Goal: Information Seeking & Learning: Learn about a topic

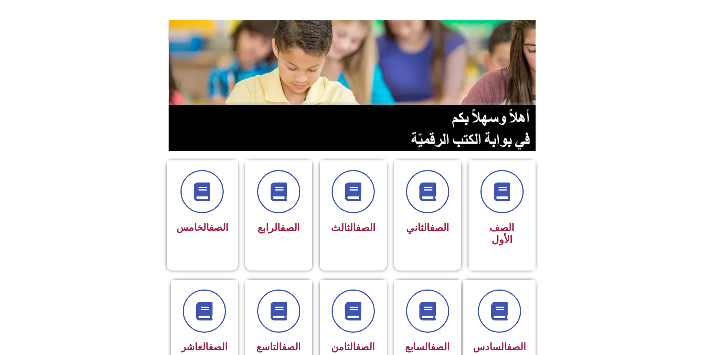
scroll to position [74, 0]
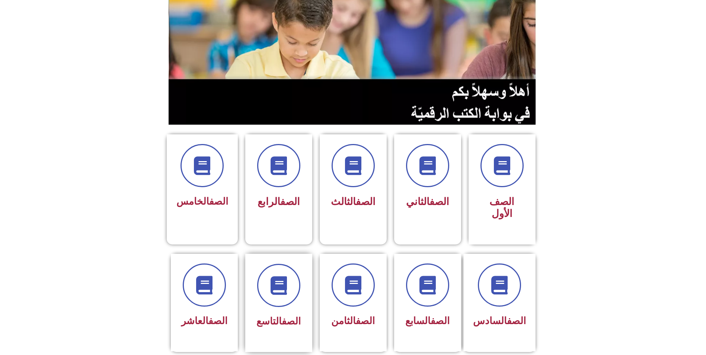
click at [280, 280] on div "الصف التاسع" at bounding box center [278, 297] width 47 height 67
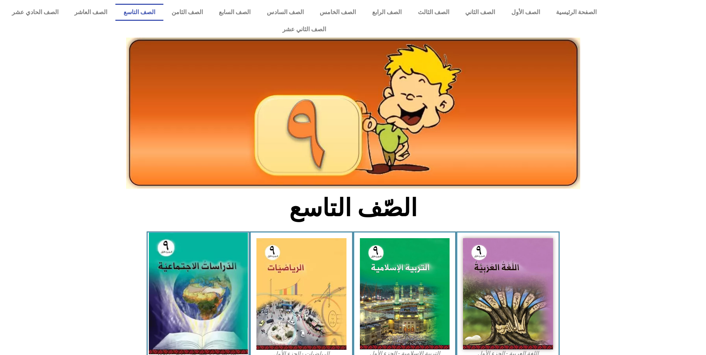
click at [194, 269] on img at bounding box center [198, 294] width 99 height 122
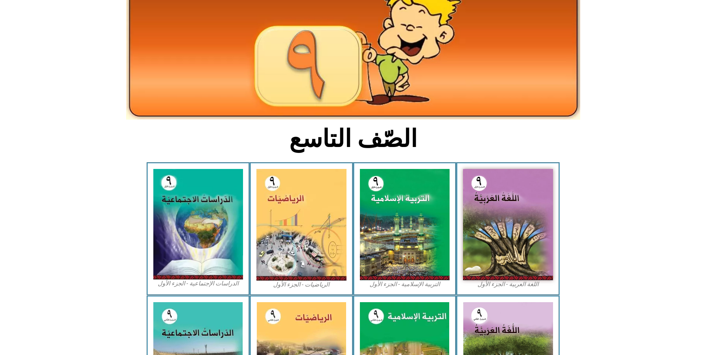
scroll to position [74, 0]
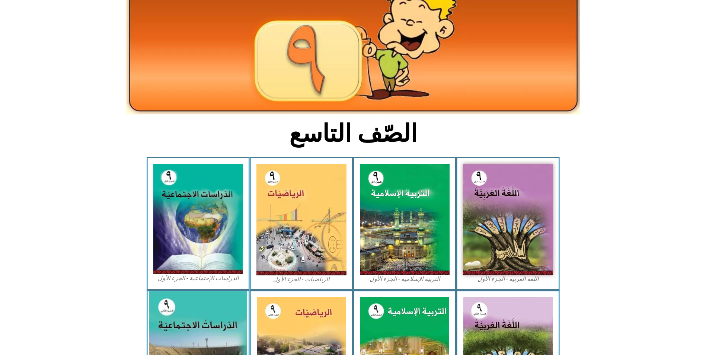
click at [181, 300] on img at bounding box center [198, 352] width 98 height 123
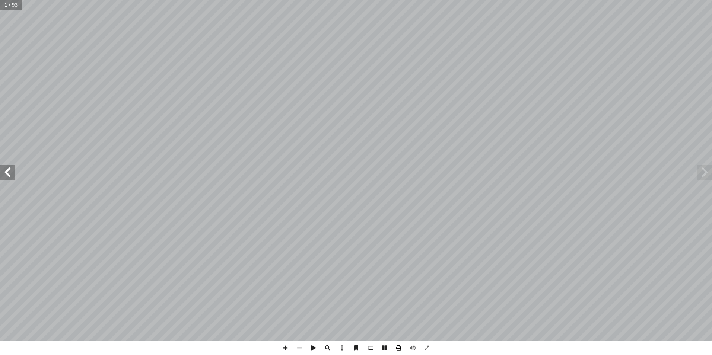
click at [400, 349] on span at bounding box center [398, 348] width 14 height 14
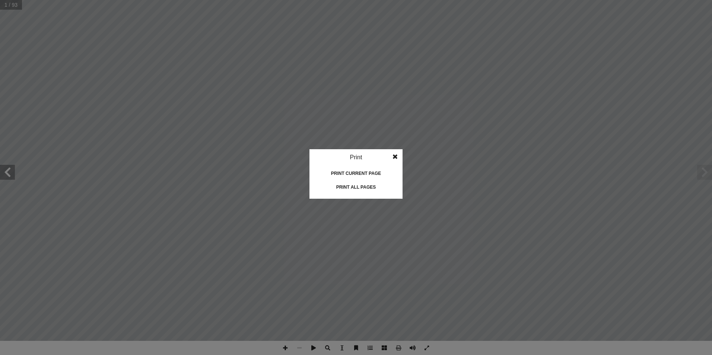
click at [354, 185] on div "Print all pages" at bounding box center [356, 187] width 74 height 12
click at [393, 153] on span at bounding box center [394, 156] width 13 height 15
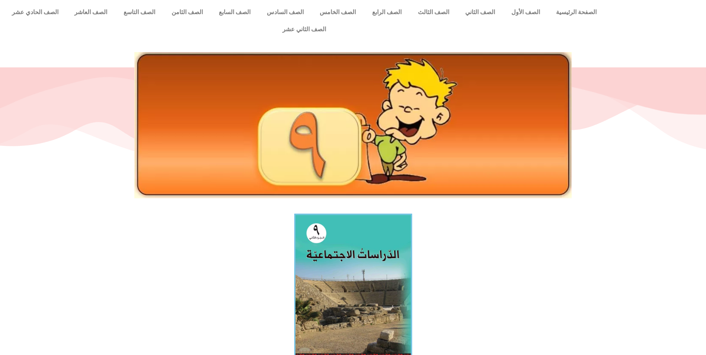
click at [370, 231] on img at bounding box center [353, 287] width 118 height 147
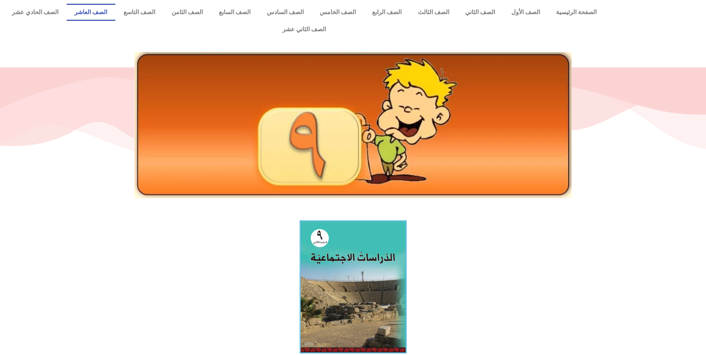
click at [116, 10] on link "الصف العاشر" at bounding box center [91, 12] width 49 height 17
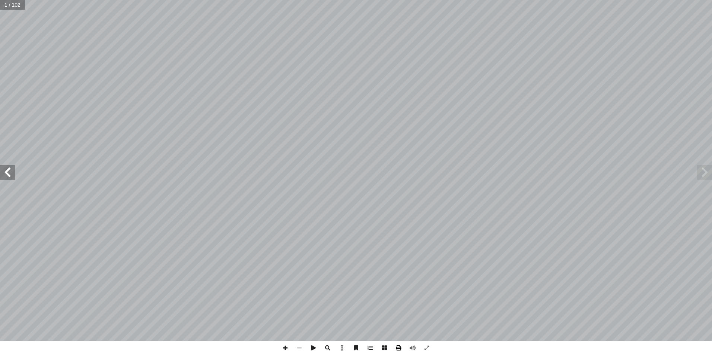
click at [399, 351] on span at bounding box center [398, 348] width 14 height 14
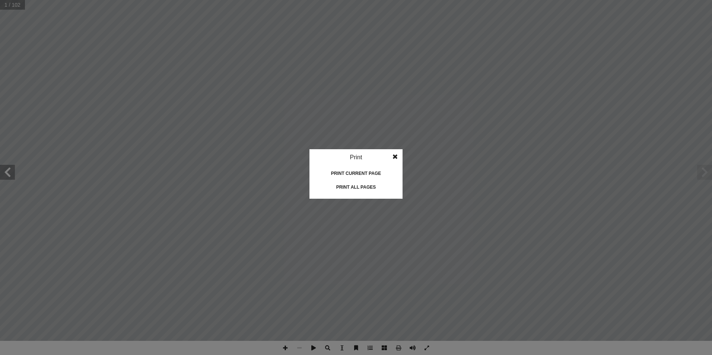
click at [353, 186] on div "Print all pages" at bounding box center [356, 187] width 74 height 12
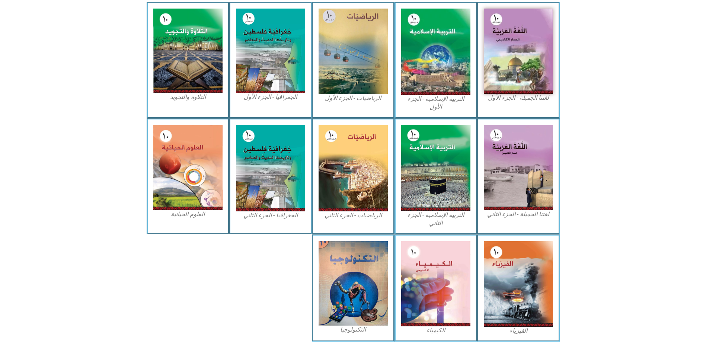
scroll to position [231, 0]
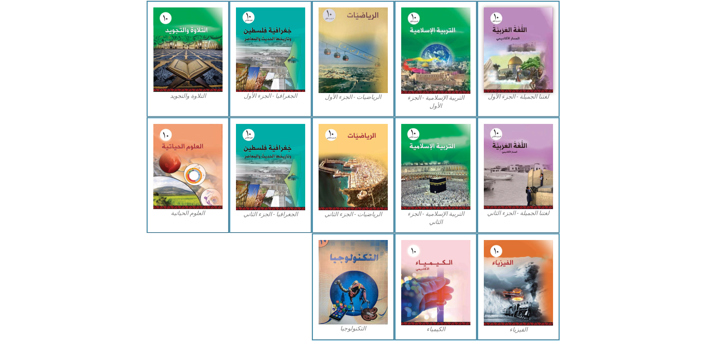
click at [275, 92] on figcaption "الجغرافيا - الجزء الأول​" at bounding box center [270, 96] width 69 height 8
click at [288, 210] on figcaption "الجغرافيا - الجزء الثاني" at bounding box center [270, 214] width 69 height 8
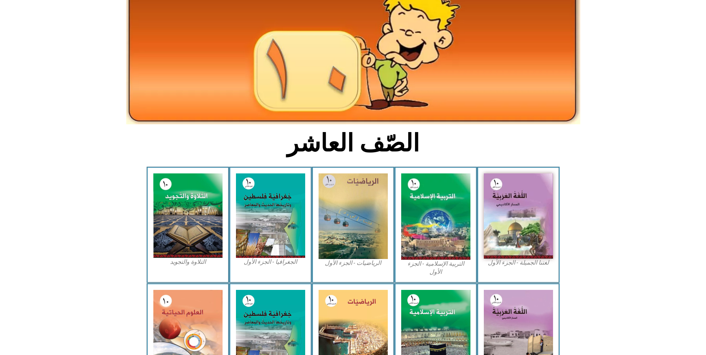
scroll to position [0, 0]
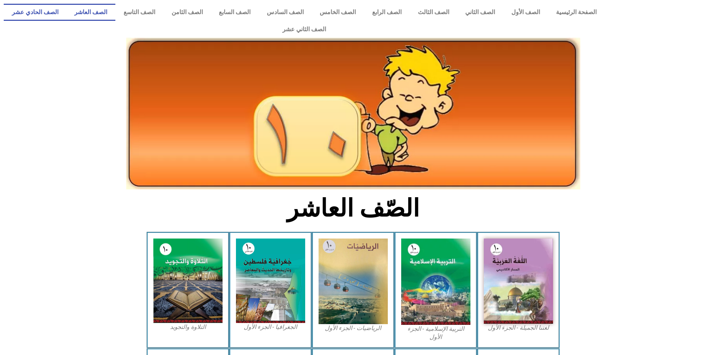
click at [67, 14] on link "الصف الحادي عشر" at bounding box center [35, 12] width 63 height 17
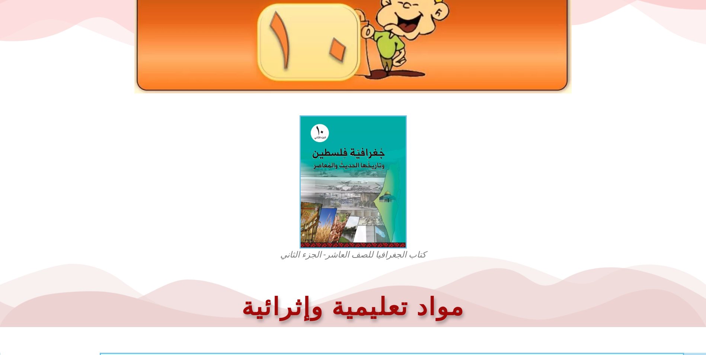
scroll to position [186, 0]
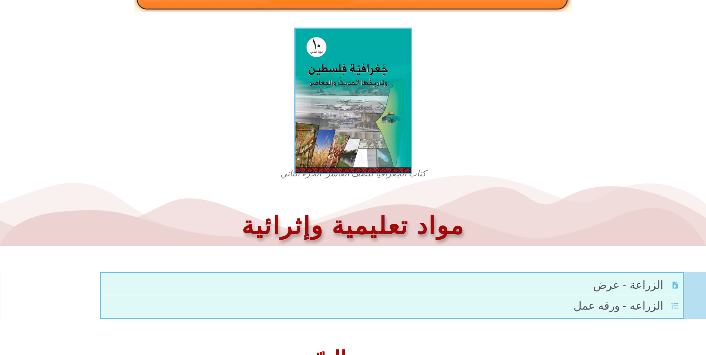
click at [343, 104] on img at bounding box center [353, 101] width 118 height 147
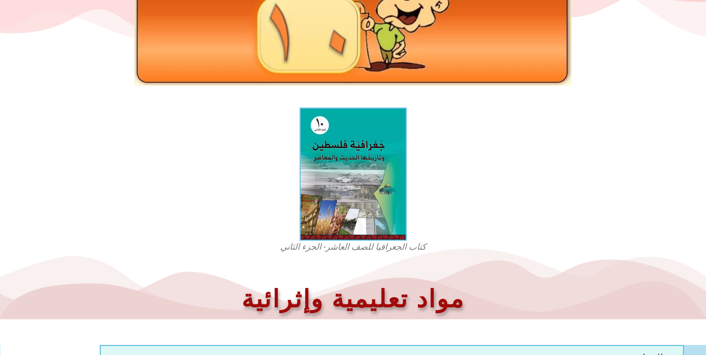
scroll to position [47, 0]
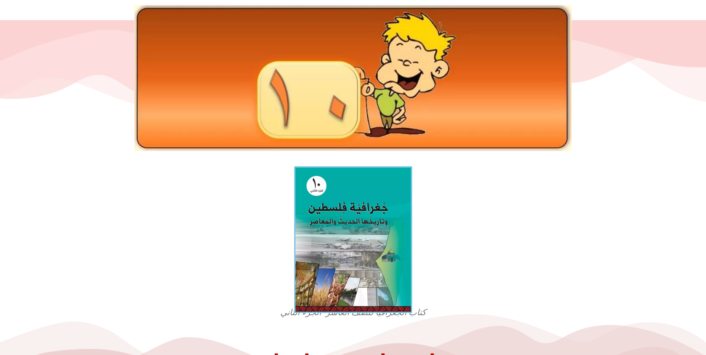
click at [348, 178] on img at bounding box center [353, 239] width 118 height 147
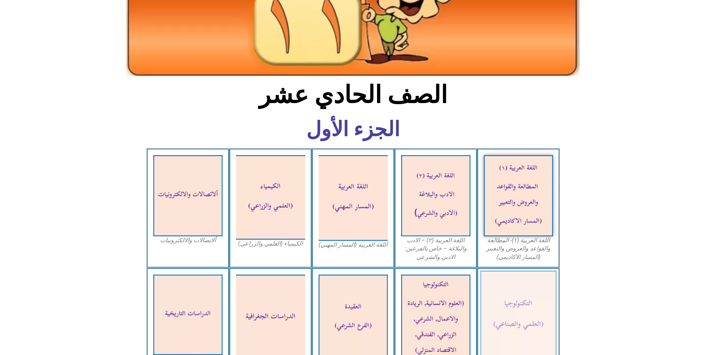
scroll to position [112, 0]
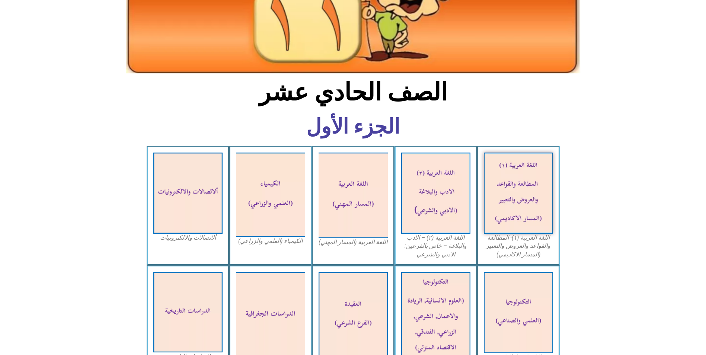
click at [189, 353] on figcaption "الدراسات التاريخية" at bounding box center [187, 357] width 69 height 8
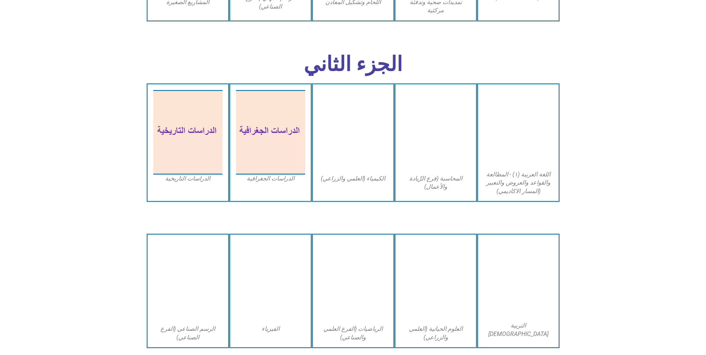
scroll to position [1191, 0]
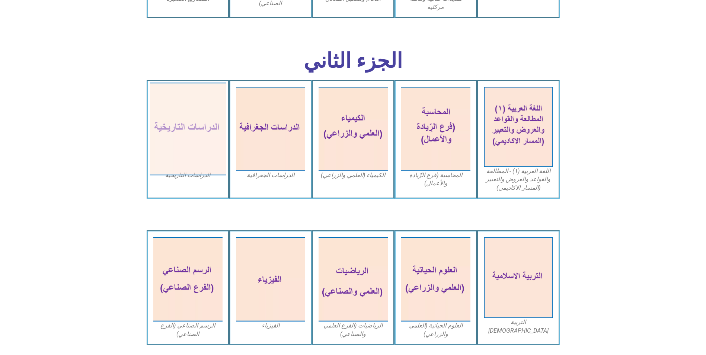
click at [189, 156] on img at bounding box center [188, 128] width 76 height 93
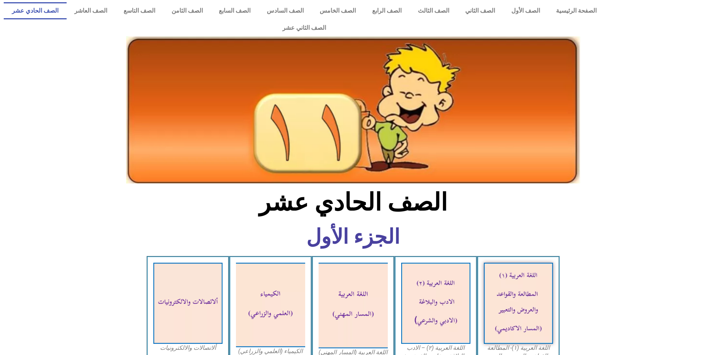
scroll to position [0, 0]
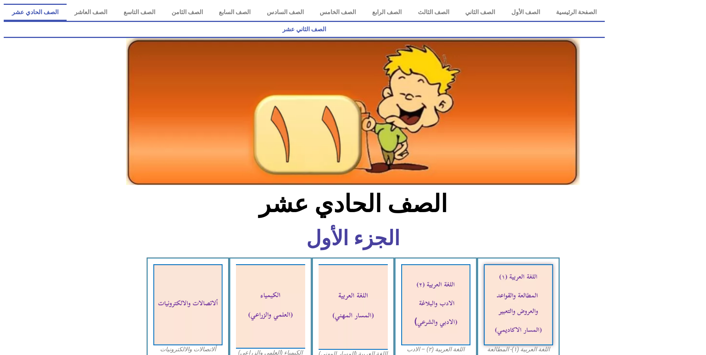
click at [38, 21] on link "الصف الثاني عشر" at bounding box center [304, 29] width 601 height 17
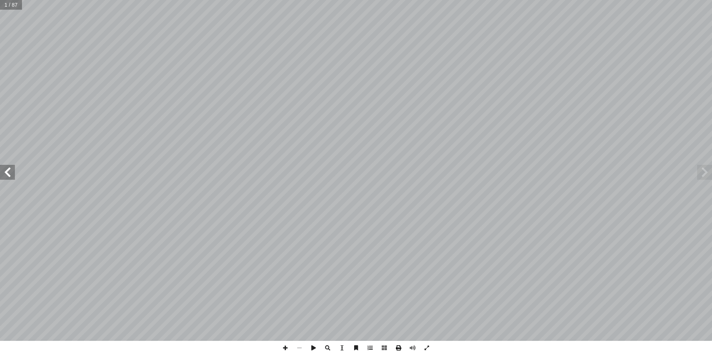
click at [398, 351] on span at bounding box center [398, 348] width 14 height 14
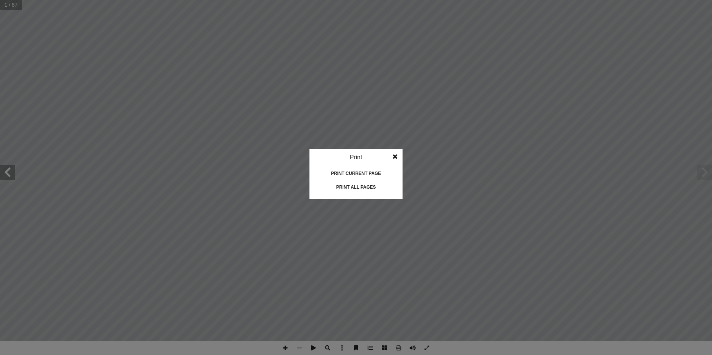
click at [356, 191] on div "Print all pages" at bounding box center [356, 187] width 74 height 12
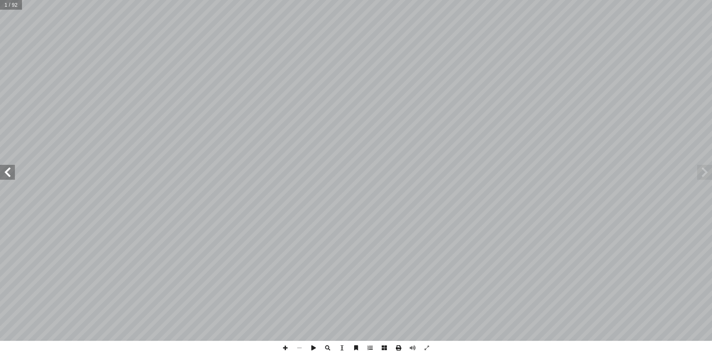
click at [396, 346] on span at bounding box center [398, 348] width 14 height 14
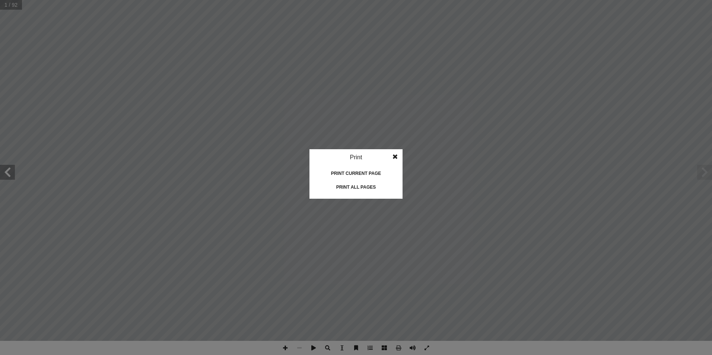
click at [337, 192] on div "Print all pages" at bounding box center [356, 187] width 74 height 12
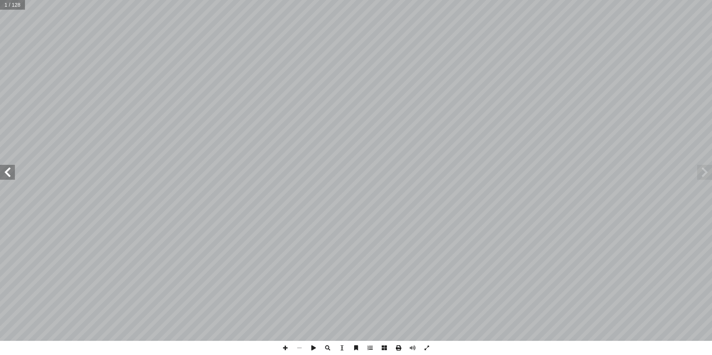
click at [398, 351] on span at bounding box center [398, 348] width 14 height 14
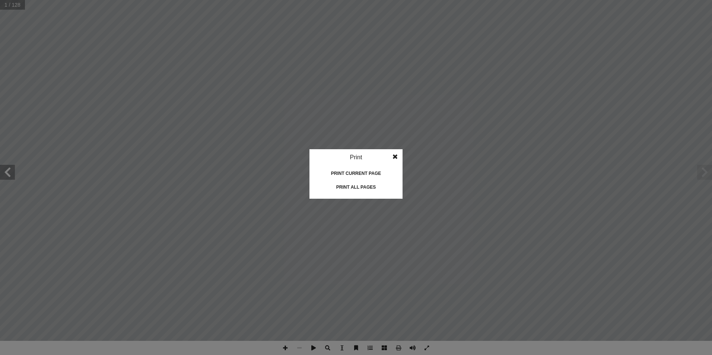
click at [364, 185] on div "Print all pages" at bounding box center [356, 187] width 74 height 12
